Goal: Find specific page/section: Find specific page/section

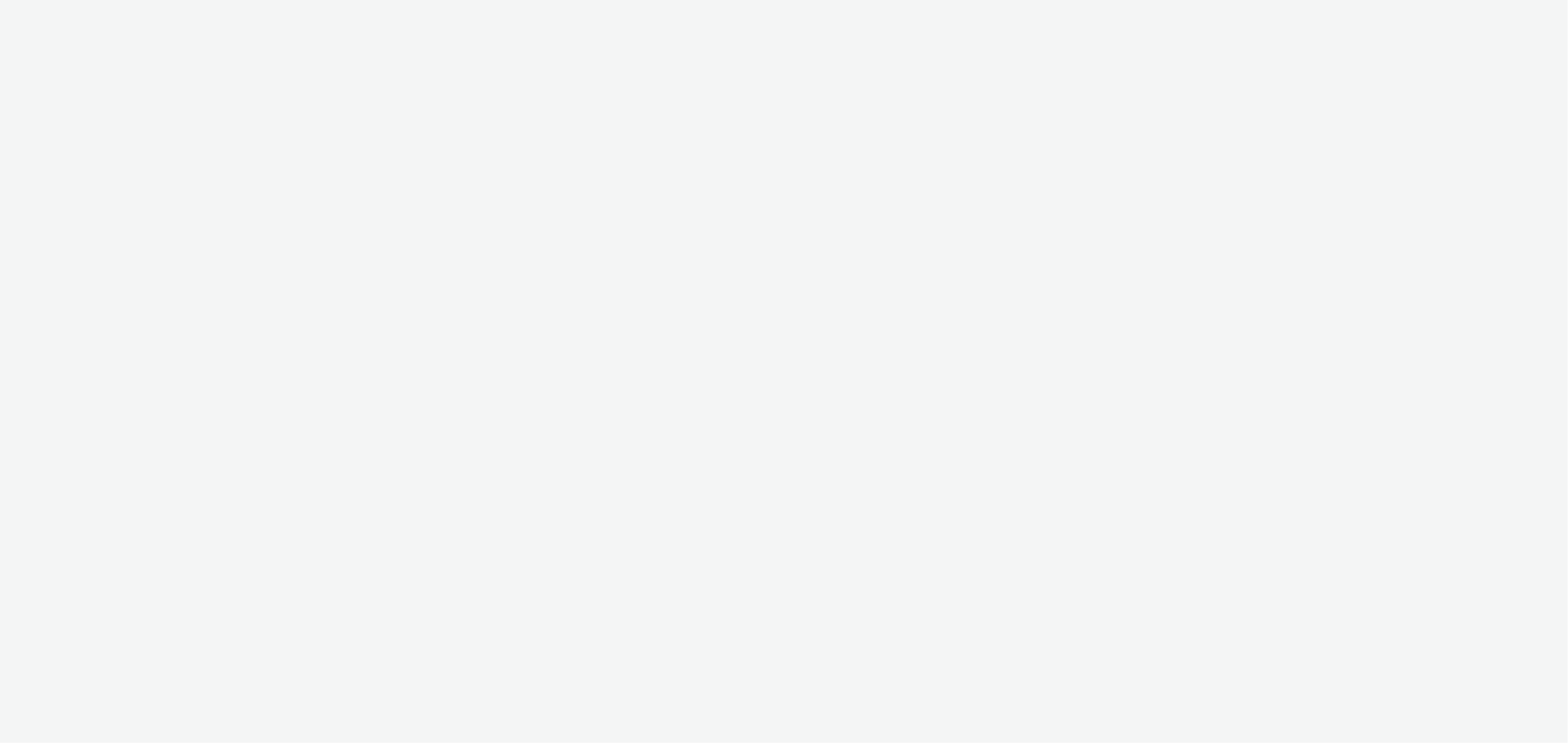
select select "11a7df10-284f-415c-b52a-427acf4c31ae"
select select "23ac11bc-76f7-45aa-bb6e-913a84dd47ea"
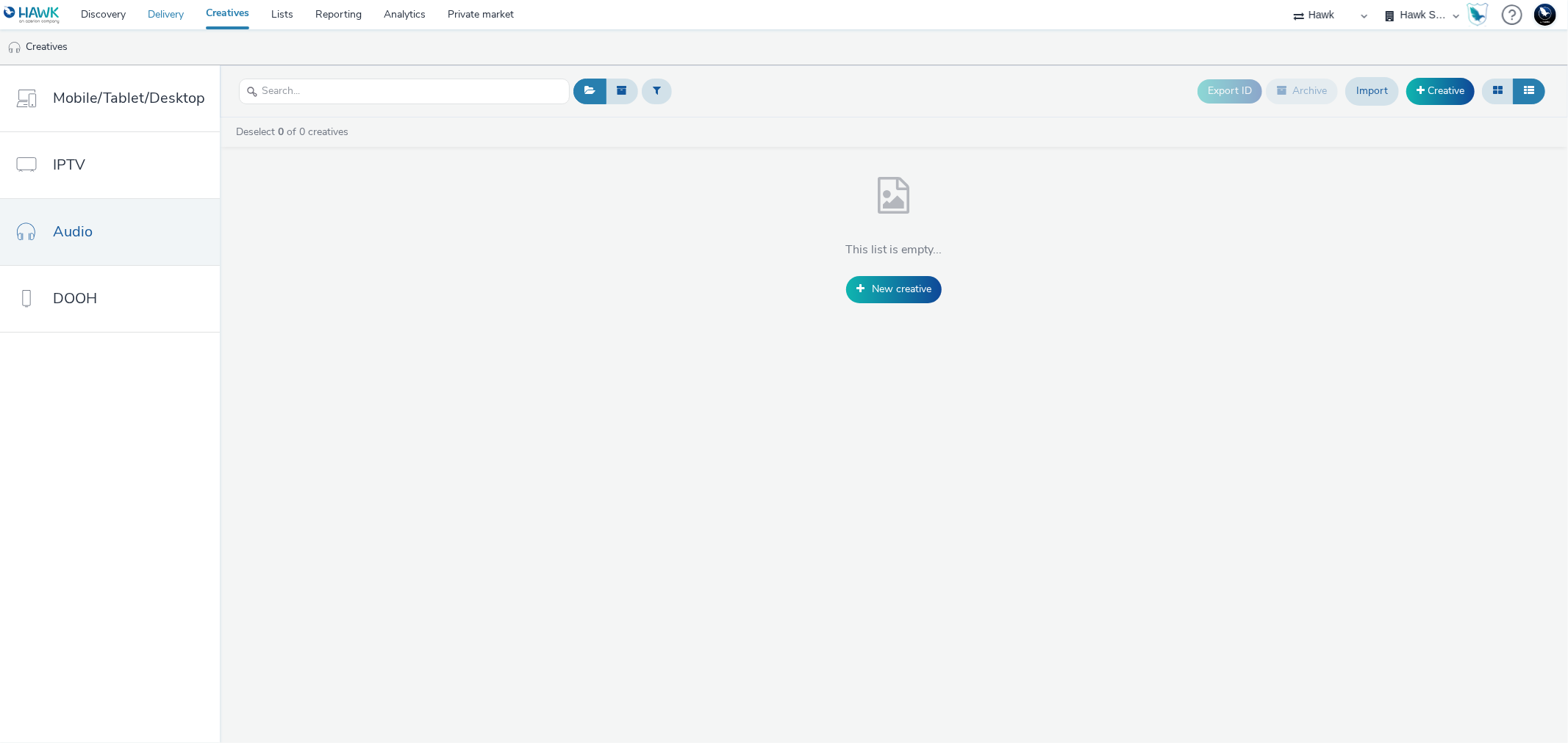
click at [180, 14] on link "Delivery" at bounding box center [166, 15] width 58 height 29
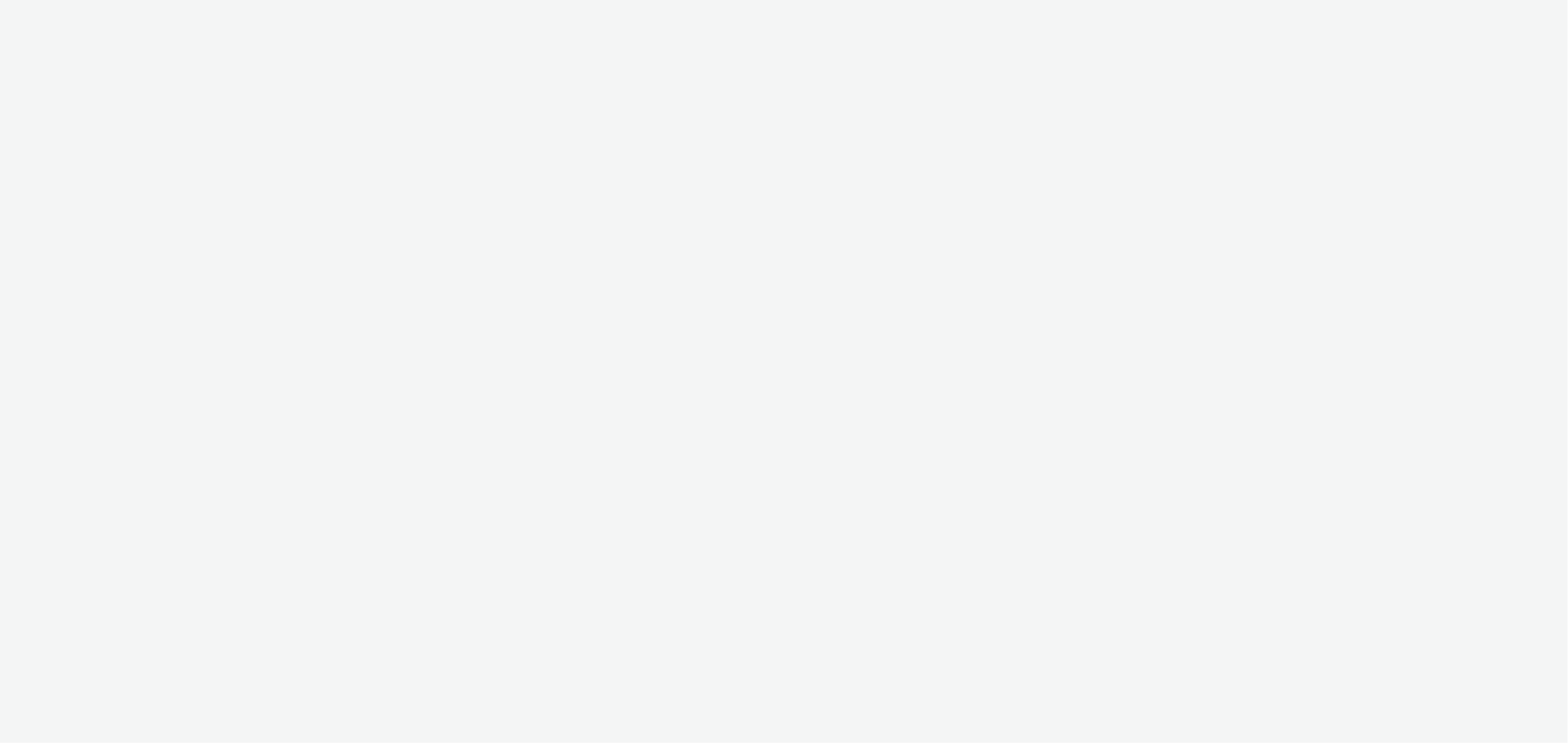
select select "11a7df10-284f-415c-b52a-427acf4c31ae"
select select "23ac11bc-76f7-45aa-bb6e-913a84dd47ea"
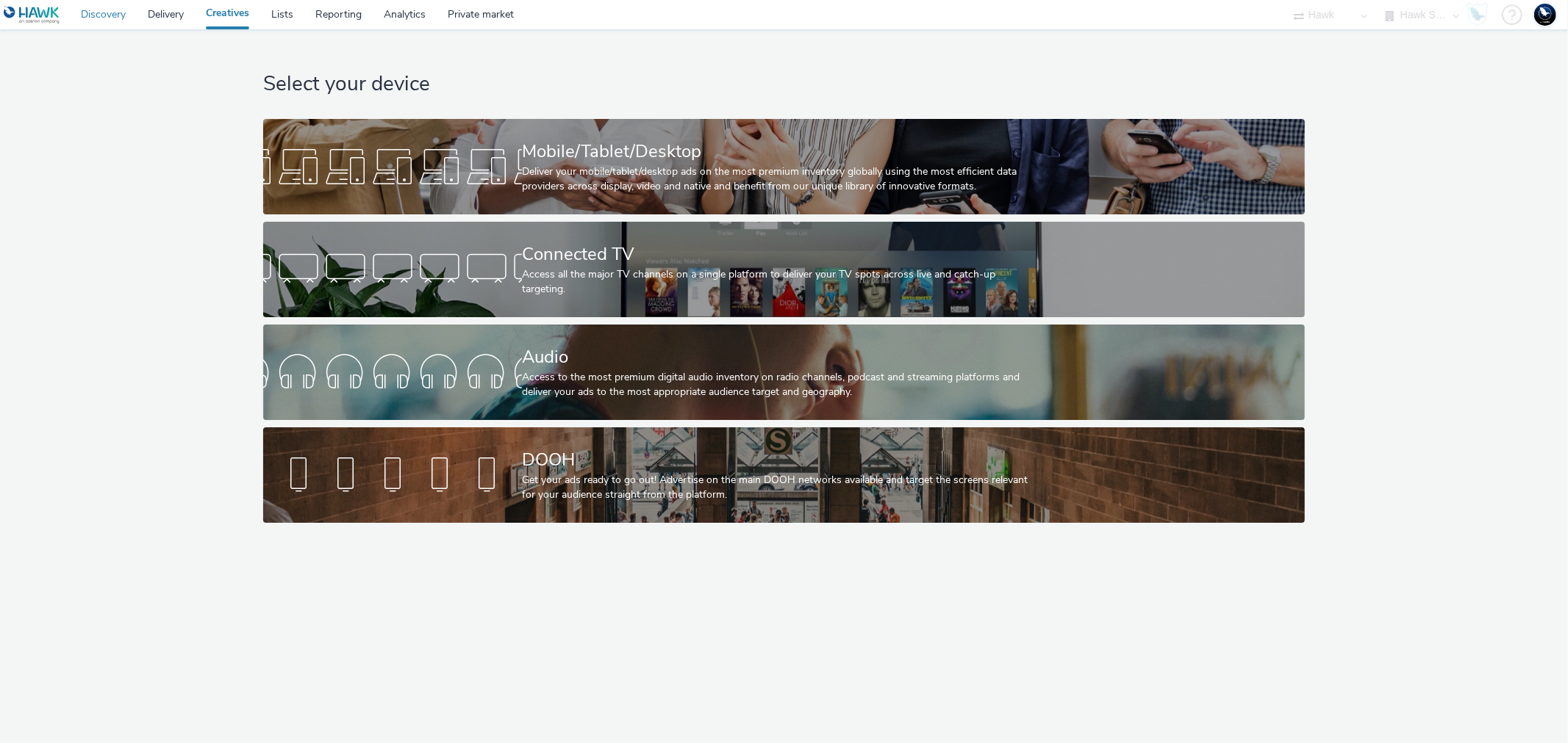
click at [97, 11] on link "Discovery" at bounding box center [103, 15] width 67 height 29
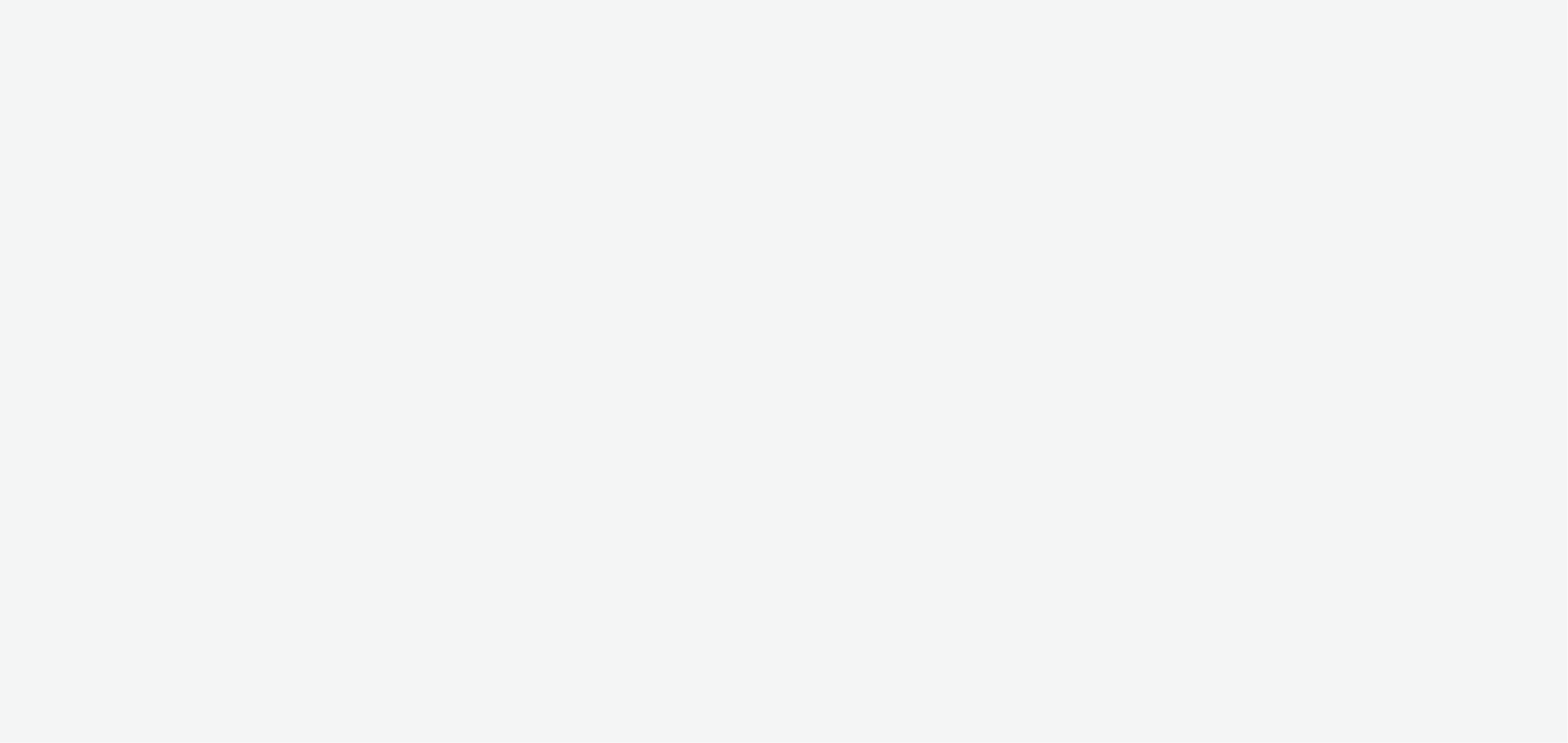
select select "11a7df10-284f-415c-b52a-427acf4c31ae"
select select "23ac11bc-76f7-45aa-bb6e-913a84dd47ea"
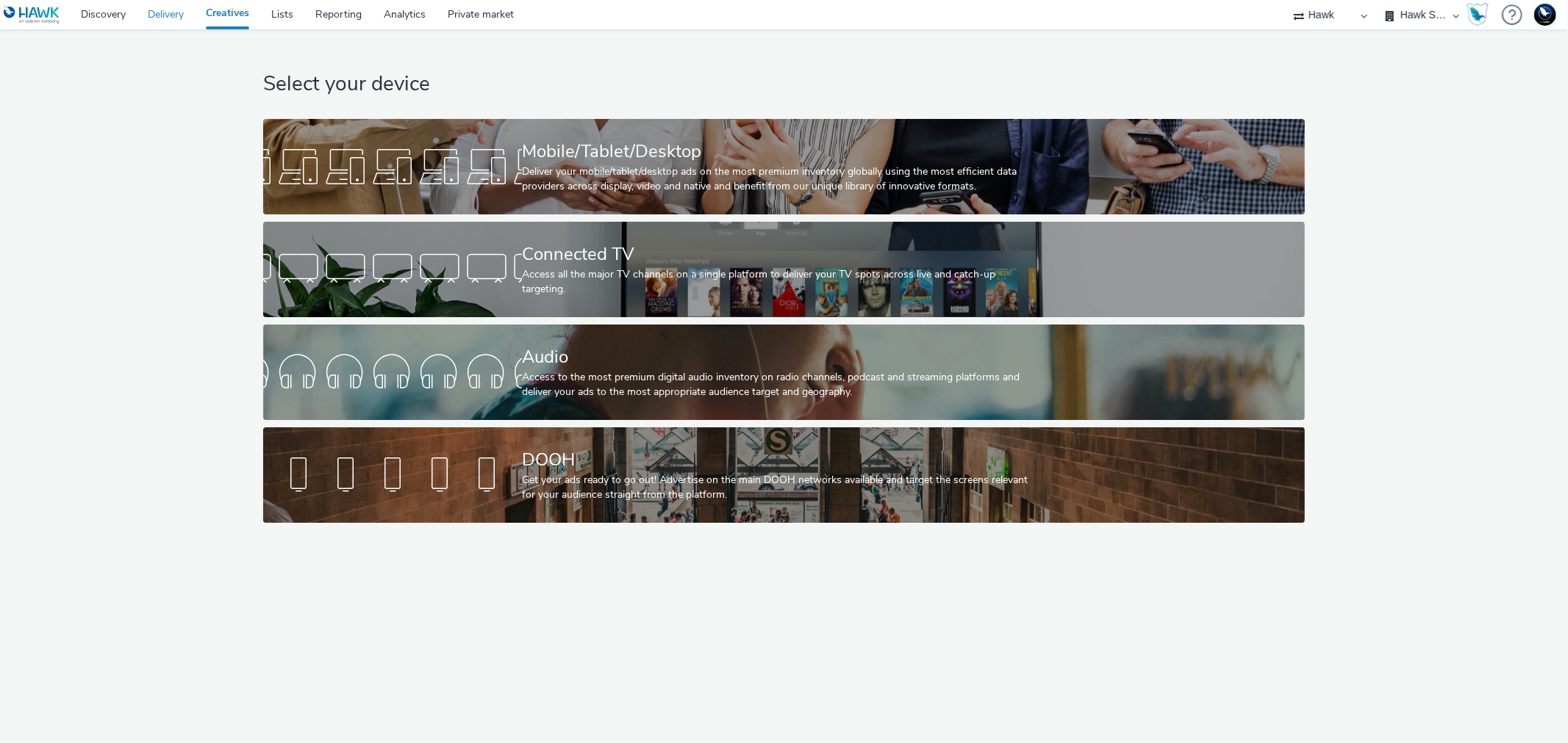
click at [163, 20] on link "Delivery" at bounding box center [166, 15] width 58 height 29
